Goal: Task Accomplishment & Management: Use online tool/utility

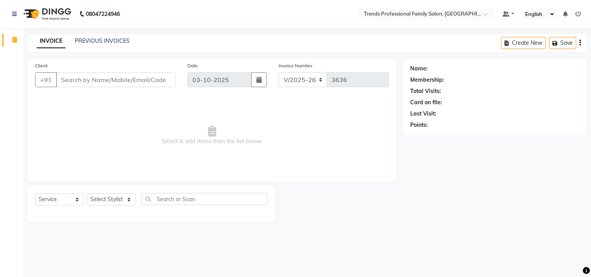
select select "7345"
select select "service"
select select "84239"
click at [87, 194] on select "Select Stylist AVANTHIKA [PERSON_NAME] [PERSON_NAME] [PERSON_NAME] RUSTHAM [PER…" at bounding box center [111, 200] width 49 height 12
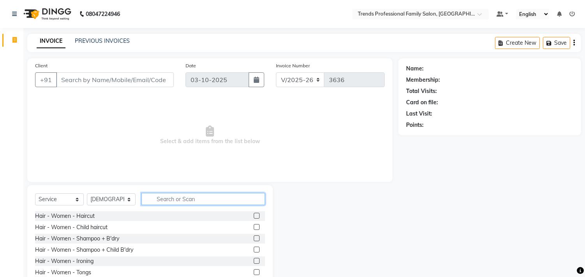
click at [151, 196] on input "text" at bounding box center [202, 199] width 123 height 12
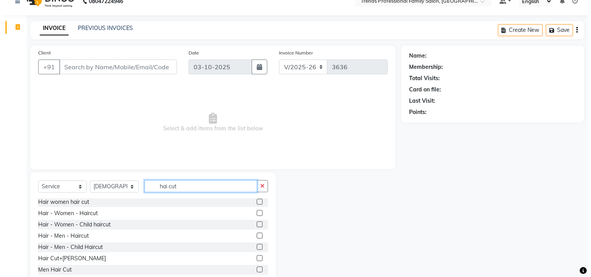
scroll to position [34, 0]
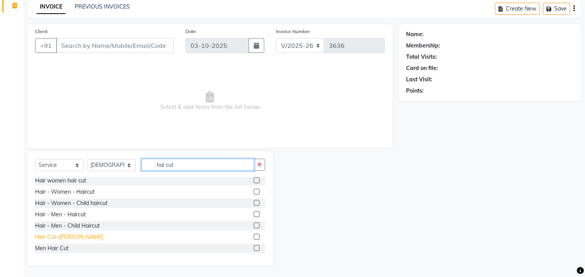
type input "hai cut"
click at [64, 238] on div "Hair Cut+[PERSON_NAME]" at bounding box center [69, 237] width 68 height 8
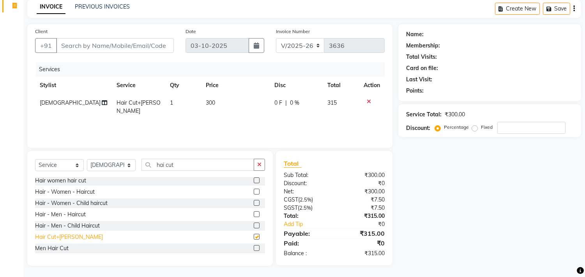
checkbox input "false"
click at [261, 167] on icon "button" at bounding box center [259, 164] width 4 height 5
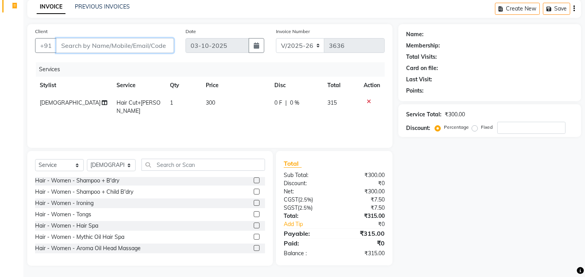
click at [115, 42] on input "Client" at bounding box center [115, 45] width 118 height 15
type input "9"
type input "0"
type input "9480518102"
click at [153, 47] on span "Add Client" at bounding box center [153, 46] width 31 height 8
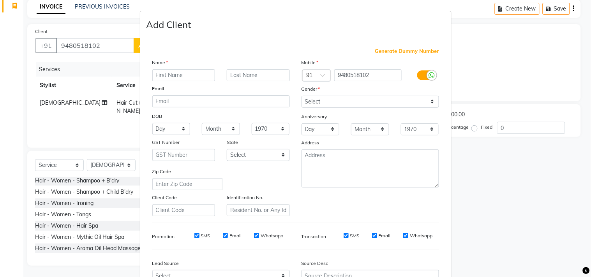
click at [166, 72] on input "text" at bounding box center [183, 75] width 63 height 12
type input "[PERSON_NAME]"
click at [307, 103] on select "Select [DEMOGRAPHIC_DATA] [DEMOGRAPHIC_DATA] Other Prefer Not To Say" at bounding box center [371, 102] width 138 height 12
select select "[DEMOGRAPHIC_DATA]"
click at [302, 96] on select "Select [DEMOGRAPHIC_DATA] [DEMOGRAPHIC_DATA] Other Prefer Not To Say" at bounding box center [371, 102] width 138 height 12
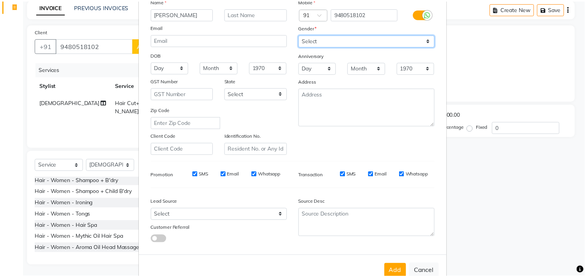
scroll to position [83, 0]
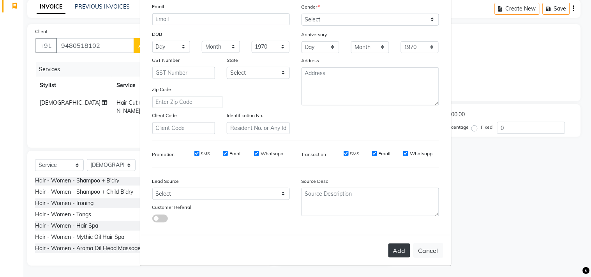
click at [401, 250] on button "Add" at bounding box center [399, 251] width 22 height 14
select select
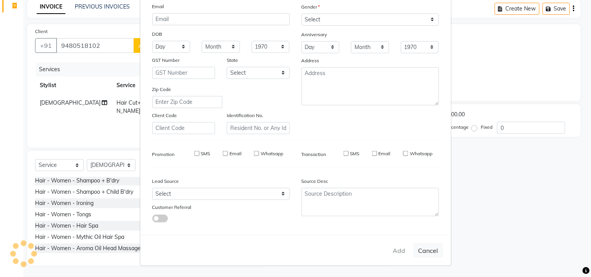
select select
checkbox input "false"
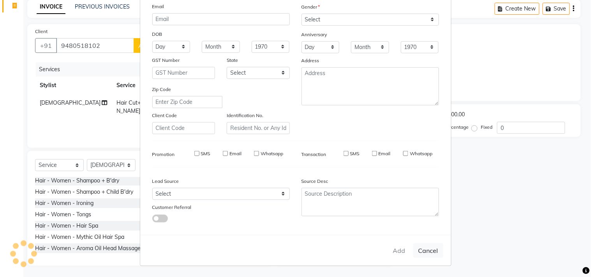
checkbox input "false"
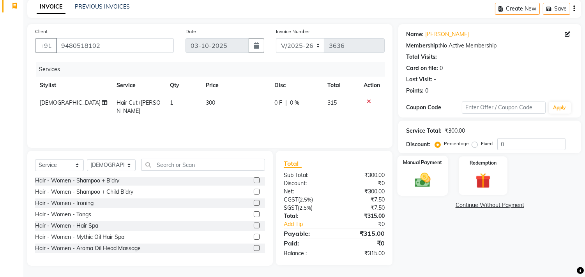
click at [420, 175] on img at bounding box center [423, 180] width 26 height 18
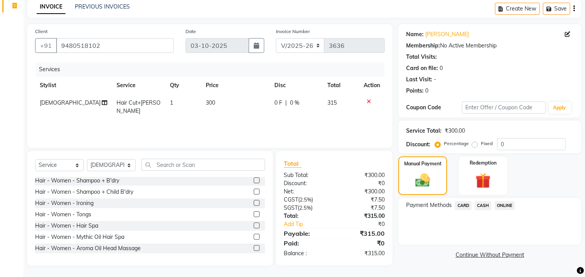
click at [507, 207] on span "ONLINE" at bounding box center [504, 205] width 20 height 9
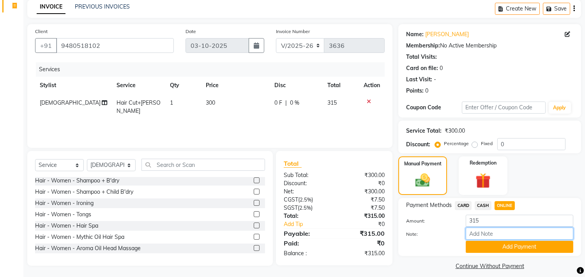
click at [494, 231] on input "Note:" at bounding box center [520, 234] width 108 height 12
type input "THANK YOU VISIT AGAIN"
click at [510, 250] on button "Add Payment" at bounding box center [520, 247] width 108 height 12
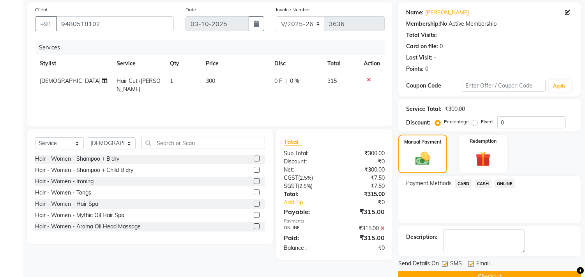
scroll to position [73, 0]
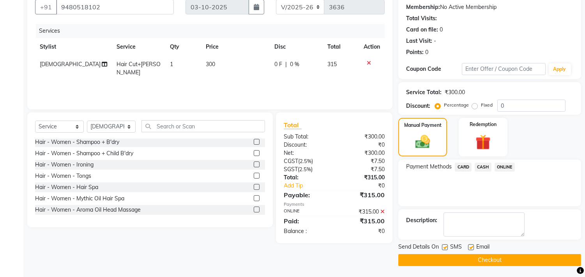
click at [471, 246] on label at bounding box center [471, 248] width 6 height 6
click at [471, 246] on input "checkbox" at bounding box center [470, 247] width 5 height 5
checkbox input "false"
click at [446, 247] on label at bounding box center [445, 248] width 6 height 6
click at [446, 247] on input "checkbox" at bounding box center [444, 247] width 5 height 5
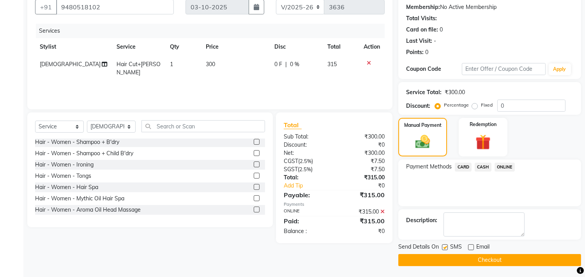
checkbox input "false"
click at [453, 263] on button "Checkout" at bounding box center [489, 260] width 183 height 12
